Goal: Task Accomplishment & Management: Manage account settings

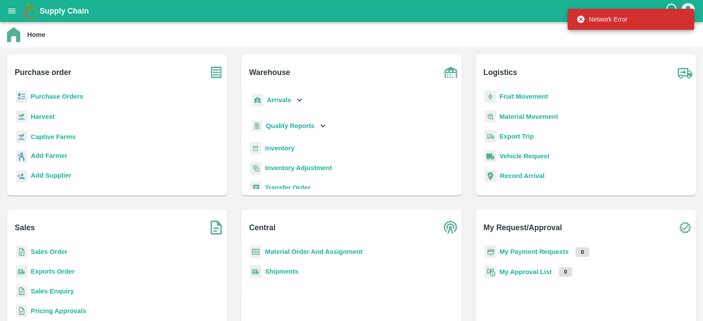
click at [68, 93] on b "Purchase Orders" at bounding box center [57, 96] width 53 height 7
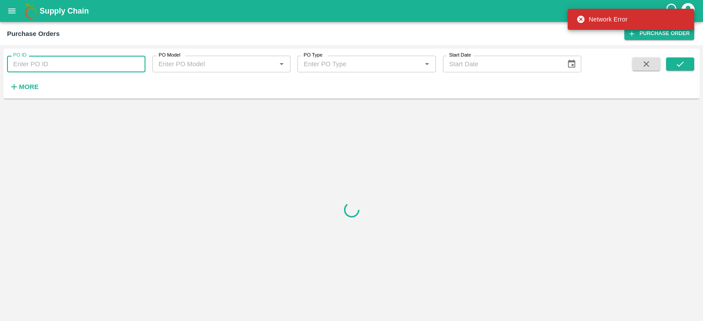
click at [69, 61] on input "PO ID" at bounding box center [76, 64] width 138 height 17
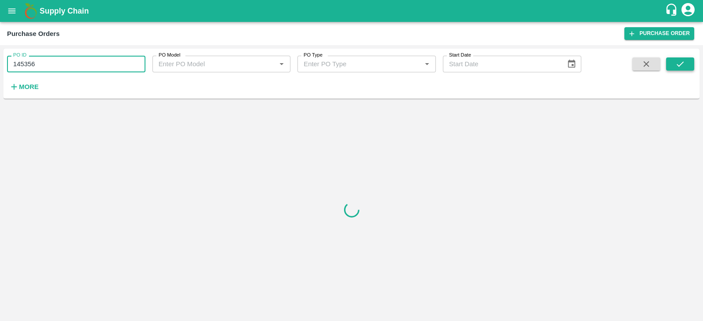
type input "145356"
click at [675, 64] on icon "submit" at bounding box center [680, 64] width 10 height 10
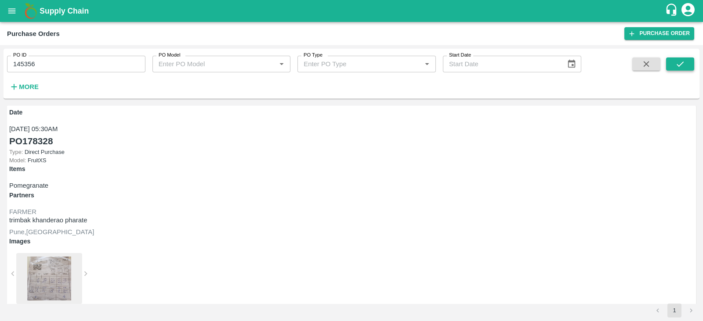
click at [681, 59] on icon "submit" at bounding box center [680, 64] width 10 height 10
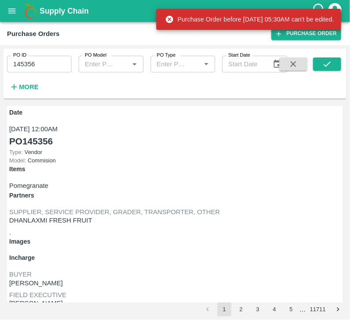
click at [19, 148] on link "PO 145356" at bounding box center [30, 141] width 43 height 14
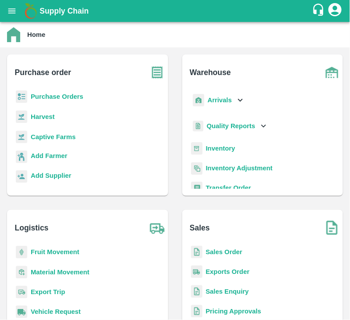
click at [51, 94] on b "Purchase Orders" at bounding box center [57, 96] width 53 height 7
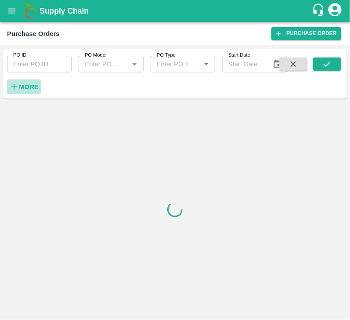
click at [28, 81] on button "More" at bounding box center [24, 86] width 34 height 15
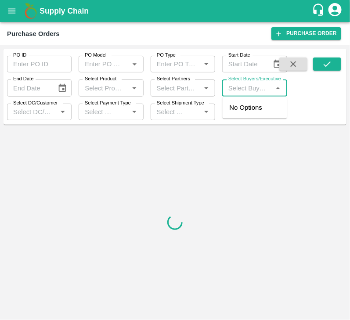
click at [236, 91] on input "Select Buyers/Executive" at bounding box center [247, 87] width 45 height 11
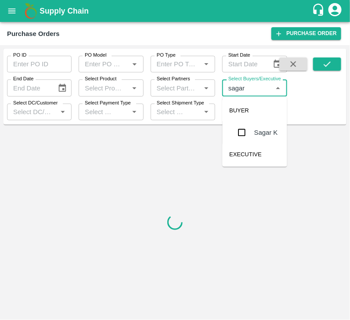
type input "sagar k"
click at [239, 132] on input "checkbox" at bounding box center [242, 133] width 18 height 18
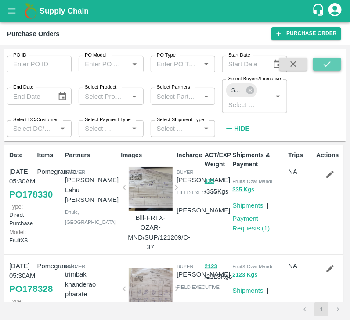
click at [321, 68] on button "submit" at bounding box center [327, 64] width 28 height 13
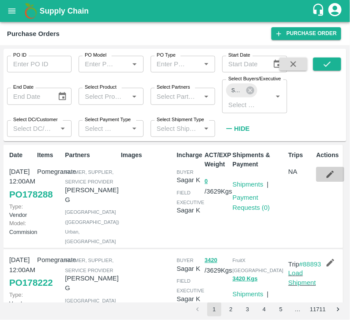
click at [332, 176] on icon "button" at bounding box center [330, 175] width 10 height 10
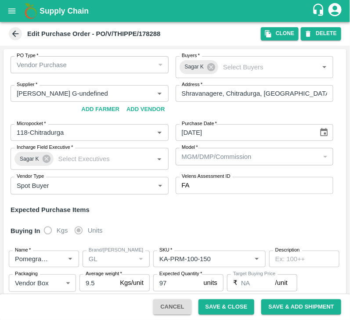
click at [307, 26] on div "Edit Purchase Order - PO/V/THIPPE/178288 Clone DELETE" at bounding box center [175, 34] width 350 height 24
click at [312, 36] on icon "button" at bounding box center [308, 34] width 8 height 8
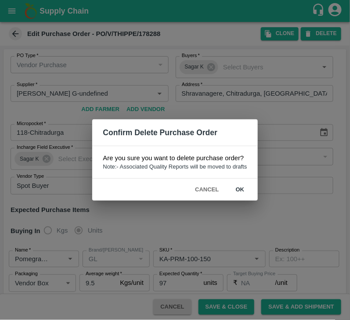
click at [208, 191] on button "Cancel" at bounding box center [206, 189] width 31 height 15
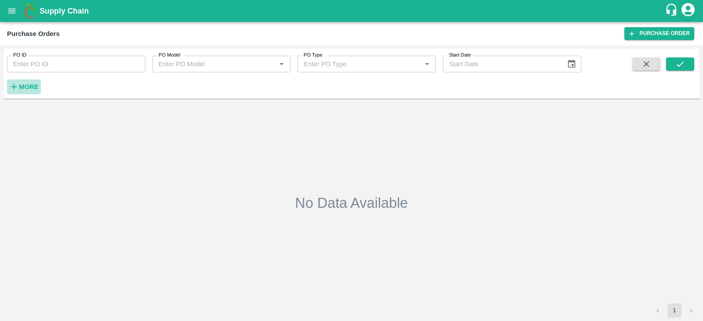
click at [23, 84] on strong "More" at bounding box center [29, 86] width 20 height 7
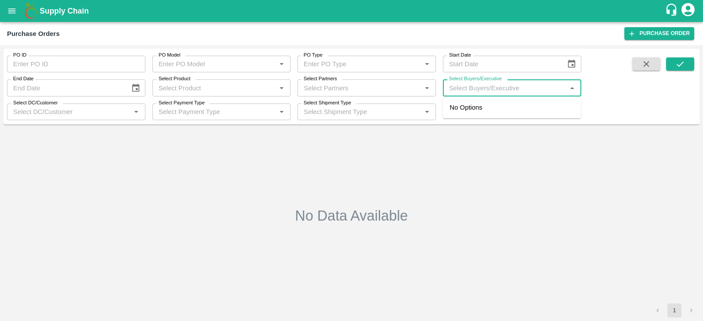
click at [350, 93] on input "Select Buyers/Executive" at bounding box center [504, 87] width 119 height 11
type input "sagar k"
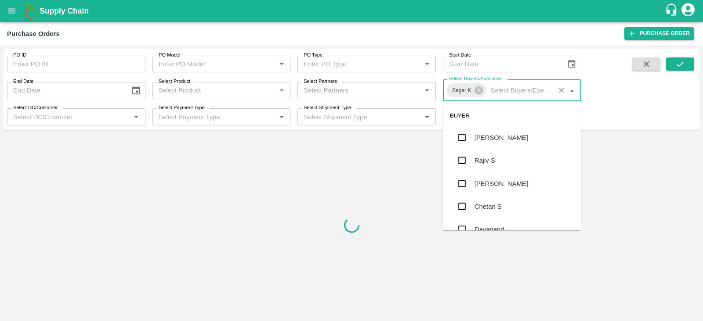
scroll to position [2832, 0]
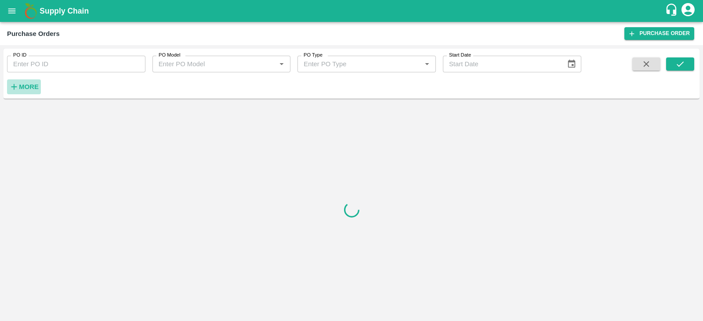
click at [31, 84] on strong "More" at bounding box center [29, 86] width 20 height 7
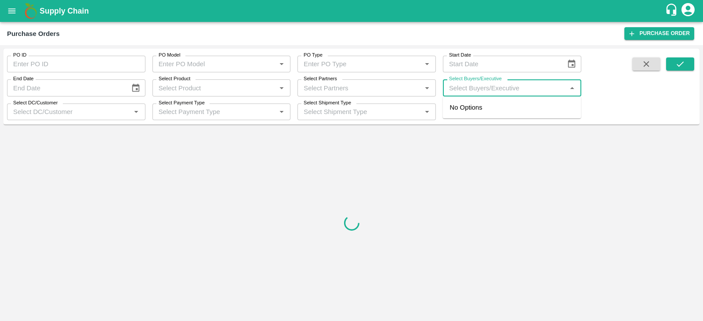
click at [507, 91] on input "Select Buyers/Executive" at bounding box center [504, 87] width 119 height 11
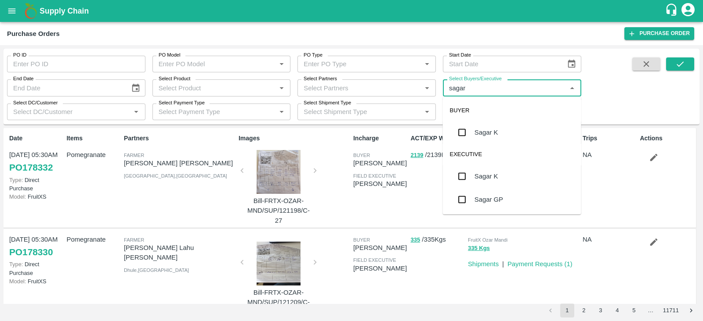
type input "sagar"
click at [462, 132] on input "checkbox" at bounding box center [462, 133] width 18 height 18
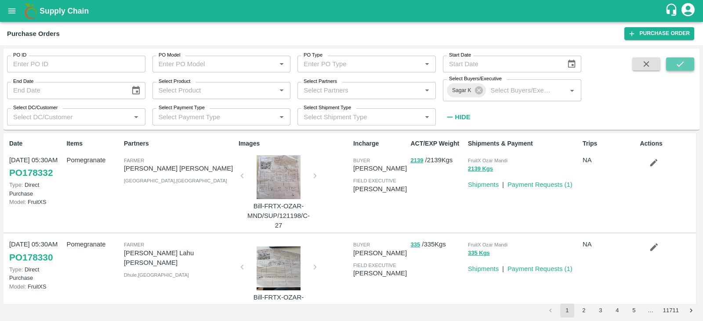
click at [691, 65] on button "submit" at bounding box center [680, 64] width 28 height 13
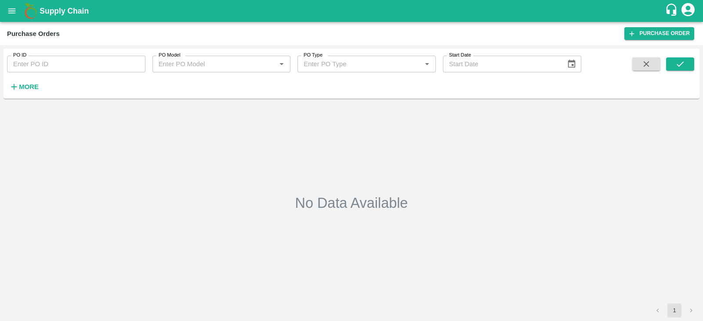
type input "145356"
click at [685, 65] on button "submit" at bounding box center [680, 64] width 28 height 13
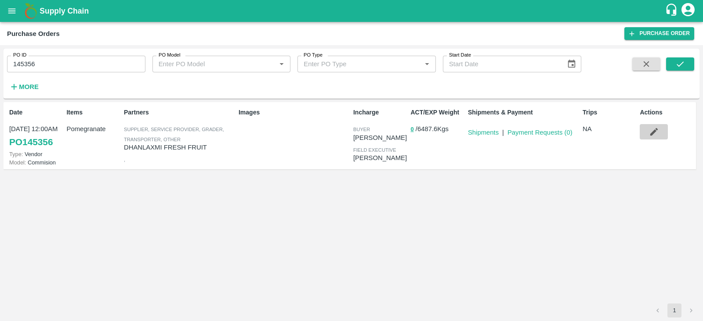
click at [657, 129] on icon "button" at bounding box center [654, 132] width 10 height 10
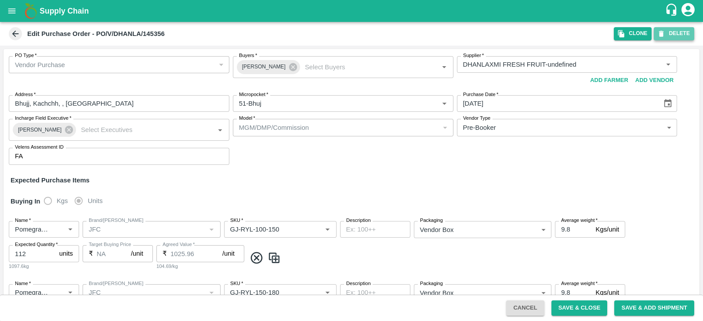
click at [671, 36] on button "DELETE" at bounding box center [673, 33] width 40 height 13
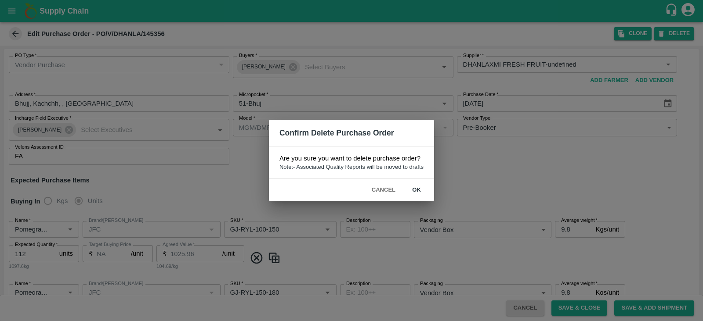
click at [421, 188] on button "ok" at bounding box center [416, 190] width 28 height 15
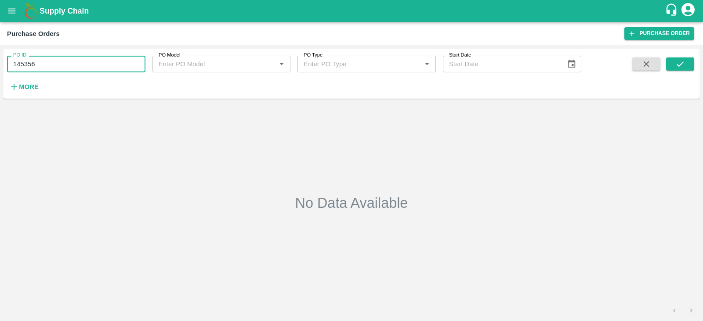
click at [105, 61] on input "145356" at bounding box center [76, 64] width 138 height 17
type input "145214"
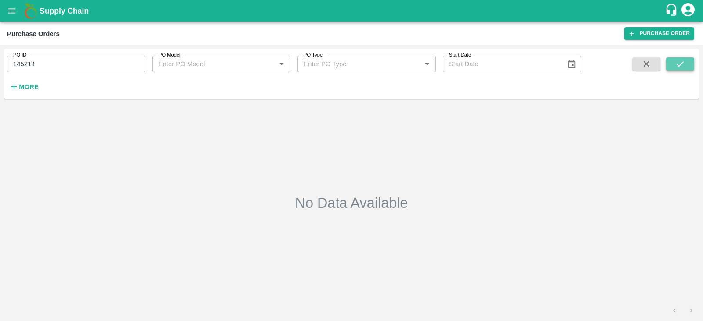
click at [677, 63] on icon "submit" at bounding box center [680, 64] width 10 height 10
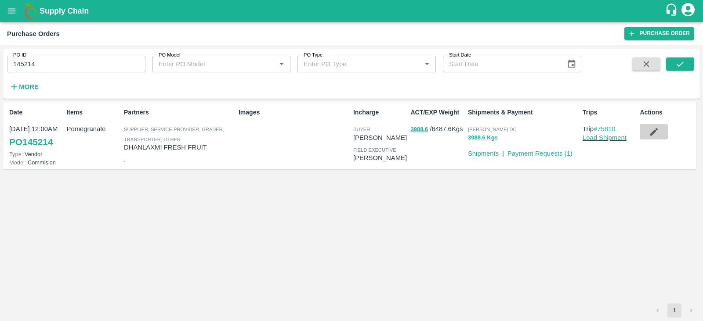
click at [653, 130] on icon "button" at bounding box center [654, 132] width 10 height 10
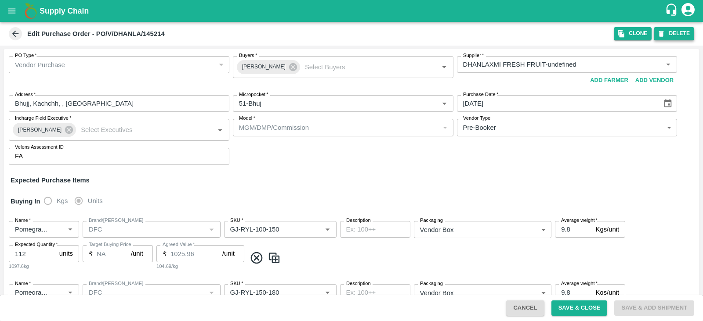
click at [677, 36] on button "DELETE" at bounding box center [673, 33] width 40 height 13
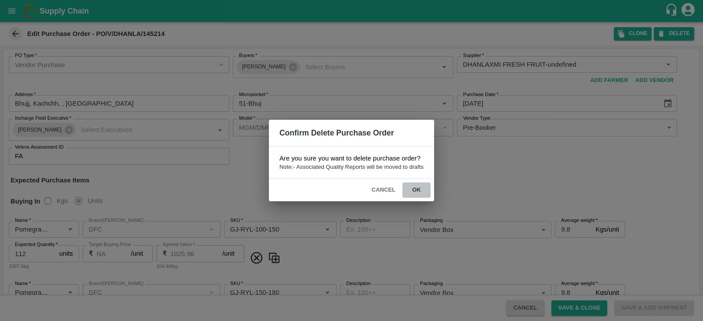
click at [417, 191] on button "ok" at bounding box center [416, 190] width 28 height 15
click at [417, 188] on button "ok" at bounding box center [416, 190] width 28 height 15
click at [415, 187] on button "ok" at bounding box center [416, 190] width 28 height 15
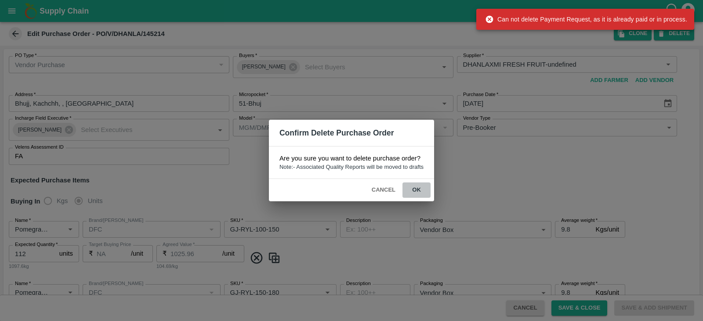
click at [415, 187] on button "ok" at bounding box center [416, 190] width 28 height 15
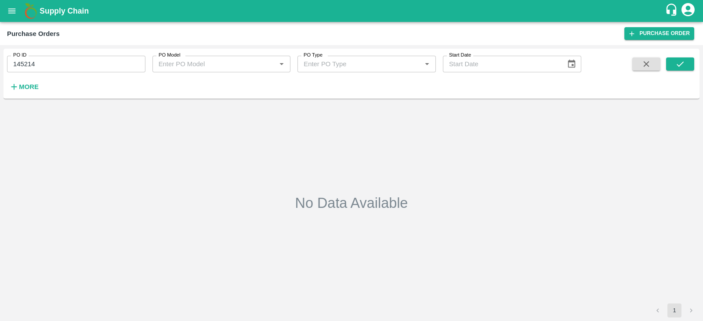
click at [73, 65] on input "145214" at bounding box center [76, 64] width 138 height 17
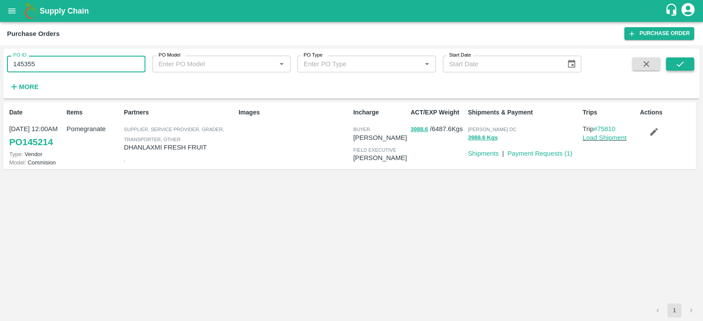
type input "145355"
click at [684, 67] on icon "submit" at bounding box center [680, 64] width 10 height 10
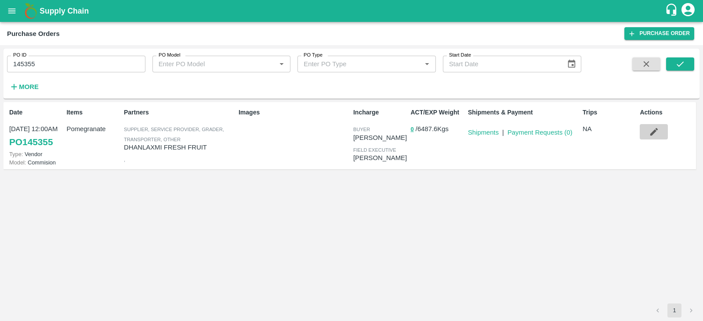
click at [657, 130] on icon "button" at bounding box center [654, 132] width 10 height 10
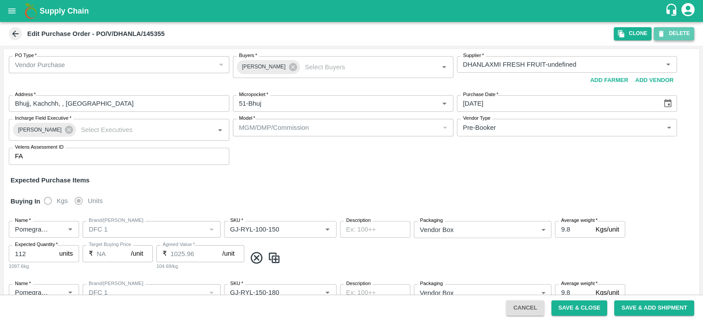
click at [664, 34] on icon "button" at bounding box center [661, 34] width 8 height 8
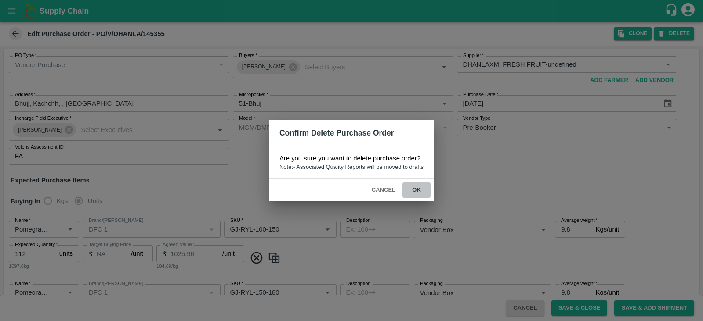
click at [417, 183] on button "ok" at bounding box center [416, 190] width 28 height 15
click at [413, 189] on button "ok" at bounding box center [416, 190] width 28 height 15
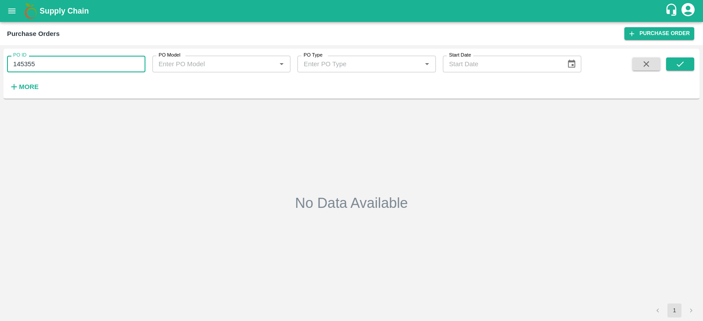
click at [63, 65] on input "145355" at bounding box center [76, 64] width 138 height 17
type input "145357"
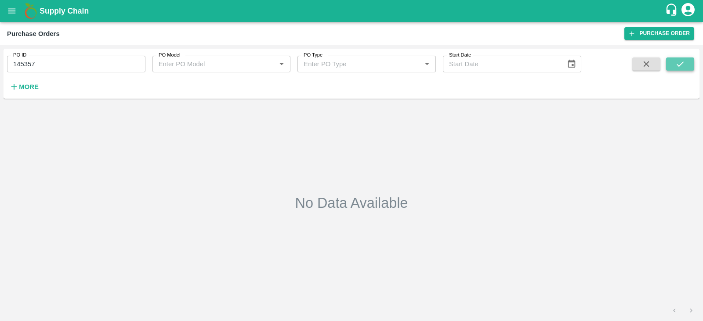
click at [679, 68] on icon "submit" at bounding box center [680, 64] width 10 height 10
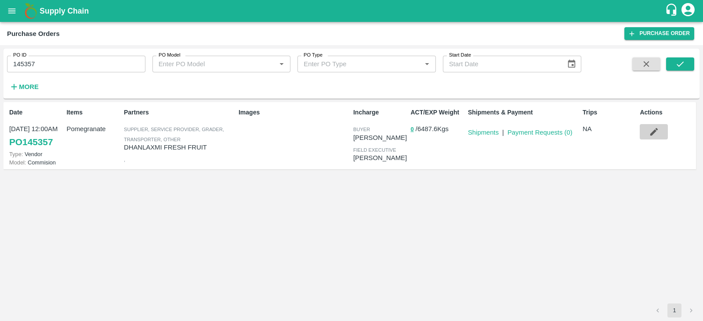
click at [660, 131] on button "button" at bounding box center [653, 131] width 28 height 15
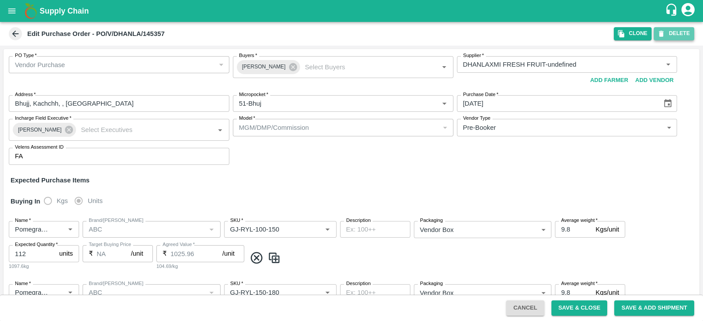
click at [667, 35] on button "DELETE" at bounding box center [673, 33] width 40 height 13
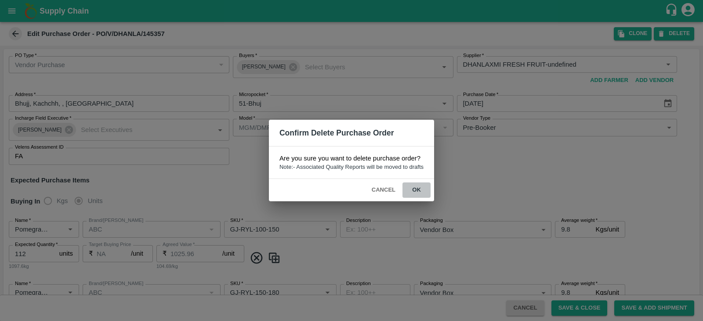
click at [417, 185] on button "ok" at bounding box center [416, 190] width 28 height 15
